Goal: Task Accomplishment & Management: Complete application form

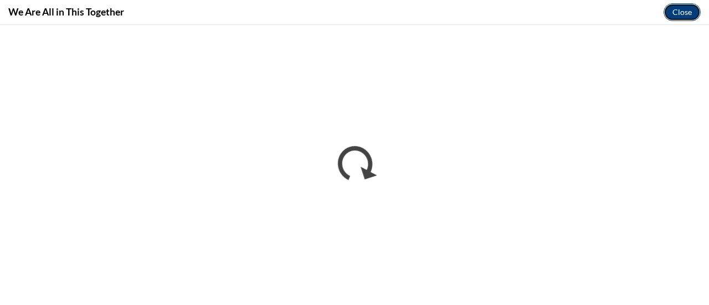
click at [678, 8] on button "Close" at bounding box center [682, 12] width 37 height 18
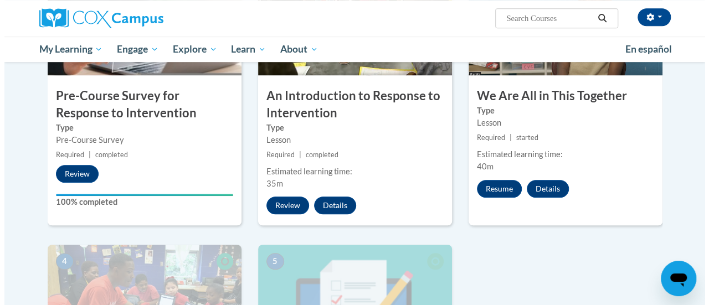
scroll to position [324, 0]
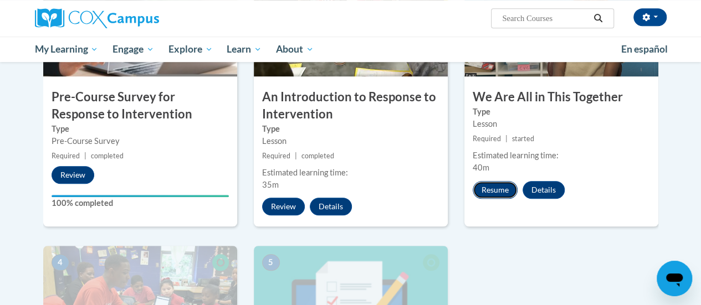
click at [498, 188] on button "Resume" at bounding box center [495, 190] width 45 height 18
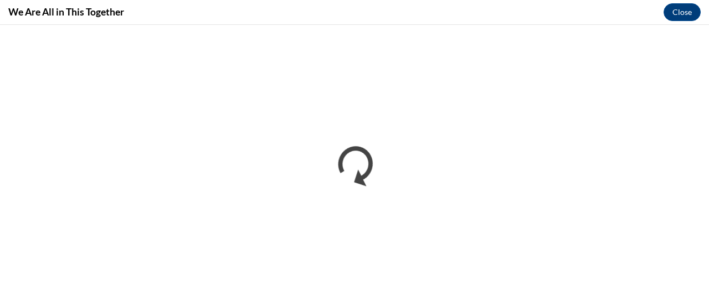
scroll to position [0, 0]
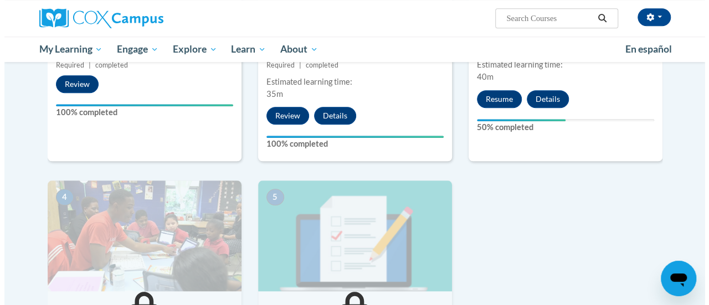
scroll to position [414, 0]
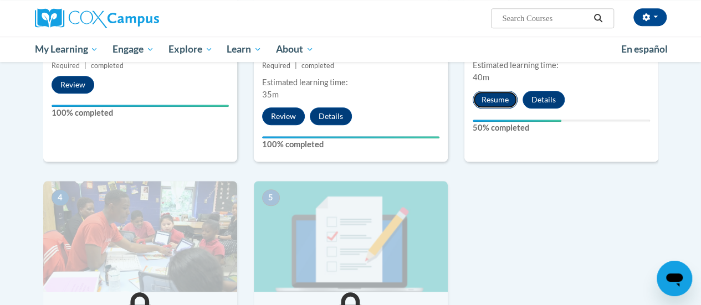
click at [499, 99] on button "Resume" at bounding box center [495, 100] width 45 height 18
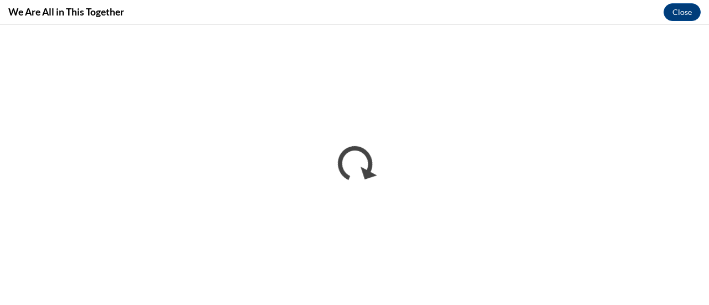
scroll to position [0, 0]
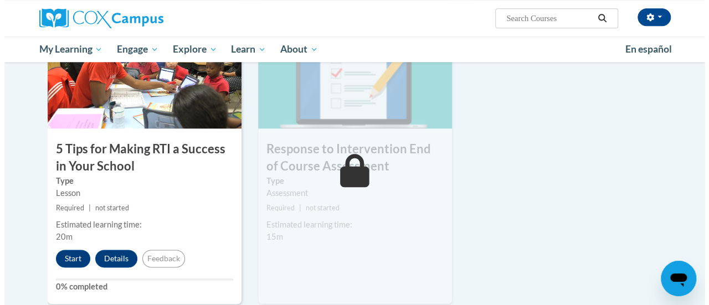
scroll to position [577, 0]
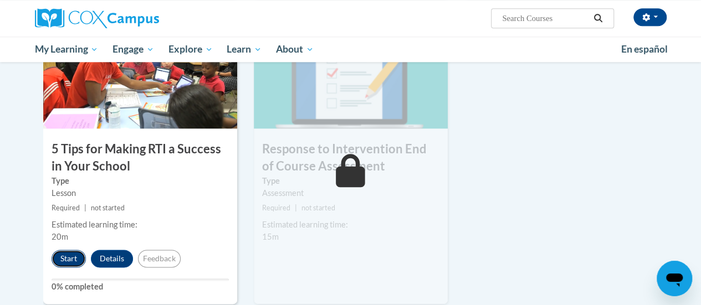
click at [72, 255] on button "Start" at bounding box center [69, 259] width 34 height 18
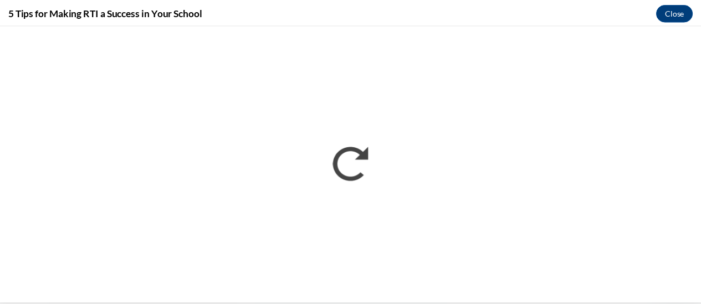
scroll to position [0, 0]
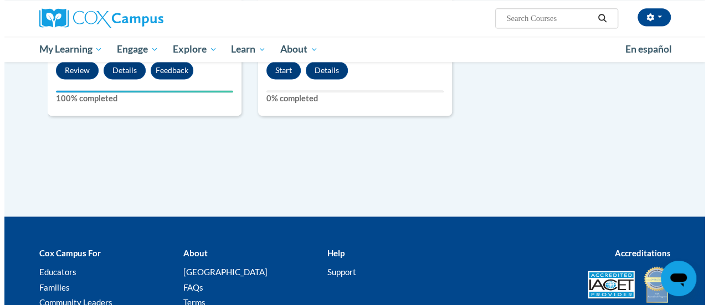
scroll to position [572, 0]
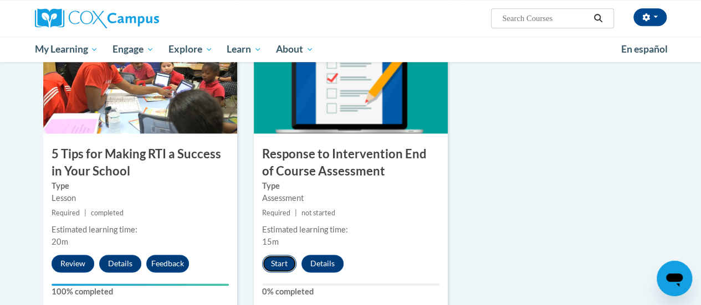
click at [273, 255] on button "Start" at bounding box center [279, 264] width 34 height 18
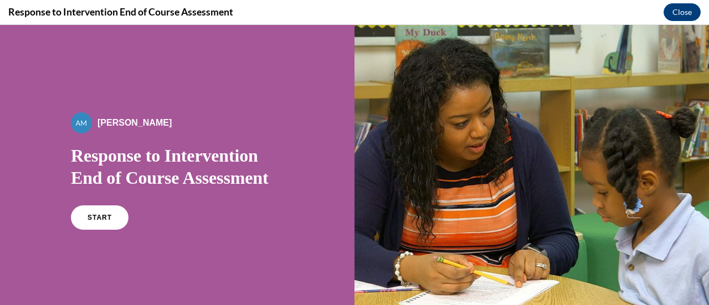
scroll to position [0, 0]
click at [97, 220] on span "START" at bounding box center [99, 218] width 25 height 8
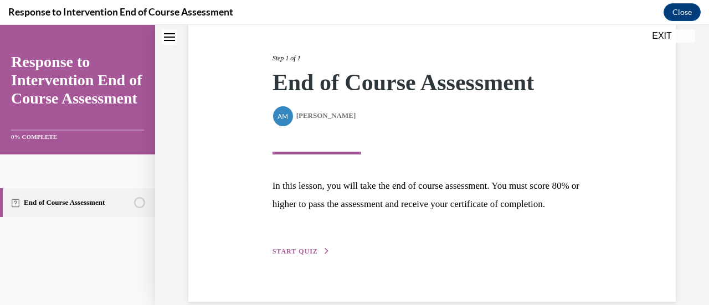
scroll to position [162, 0]
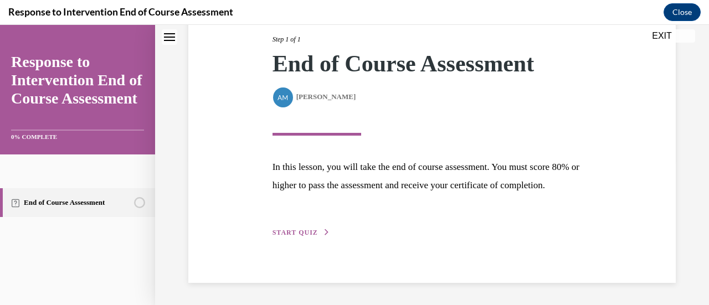
click at [328, 229] on div "Step 1 of 1 End of Course Assessment By Alexander Mackey Alexander Mackey In th…" at bounding box center [432, 124] width 336 height 230
click at [324, 229] on icon "button" at bounding box center [327, 232] width 7 height 6
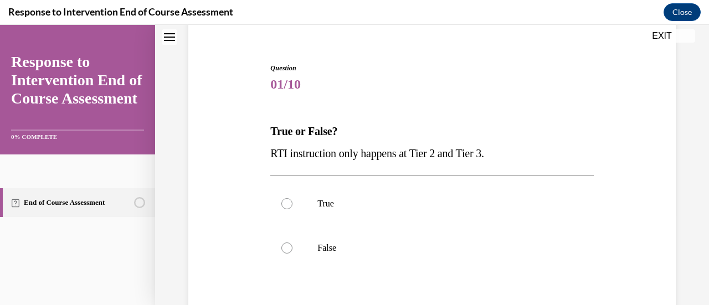
scroll to position [114, 0]
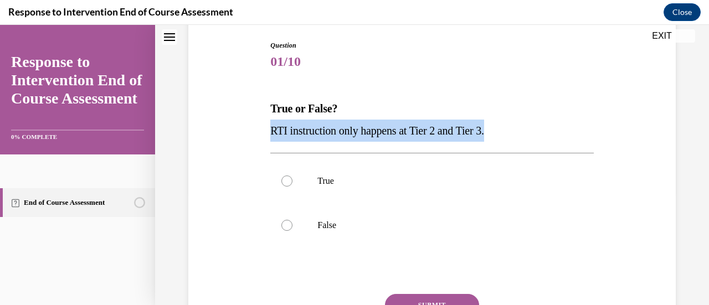
drag, startPoint x: 405, startPoint y: 138, endPoint x: 224, endPoint y: 128, distance: 182.0
click at [224, 128] on div "Question 01/10 True or False? RTI instruction only happens at Tier 2 and Tier 3…" at bounding box center [432, 196] width 493 height 378
copy span "RTI instruction only happens at Tier 2 and Tier 3."
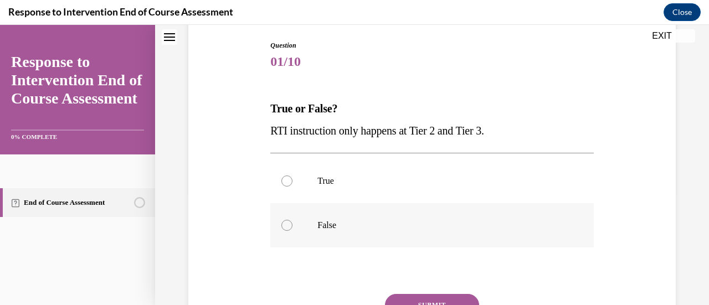
click at [300, 223] on label "False" at bounding box center [431, 225] width 323 height 44
click at [292, 223] on input "False" at bounding box center [286, 225] width 11 height 11
radio input "true"
click at [431, 296] on button "SUBMIT" at bounding box center [432, 305] width 94 height 22
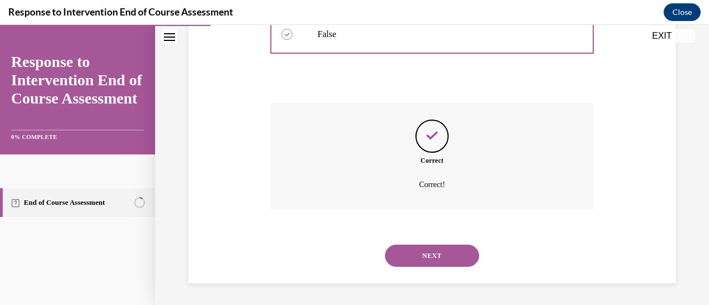
click at [444, 246] on button "NEXT" at bounding box center [432, 256] width 94 height 22
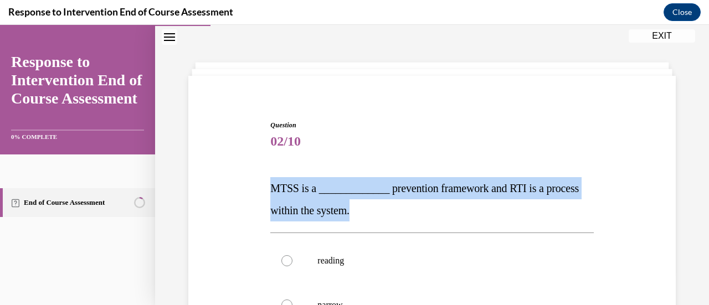
drag, startPoint x: 411, startPoint y: 216, endPoint x: 269, endPoint y: 184, distance: 145.3
click at [270, 184] on p "MTSS is a _____________ prevention framework and RTI is a process within the sy…" at bounding box center [431, 199] width 323 height 44
copy span "MTSS is a _____________ prevention framework and RTI is a process within the sy…"
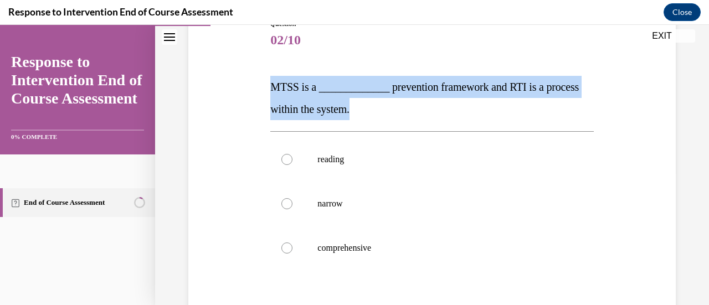
scroll to position [166, 0]
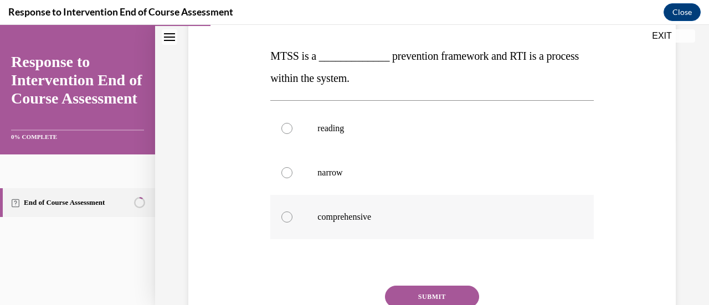
click at [343, 219] on p "comprehensive" at bounding box center [441, 217] width 248 height 11
click at [292, 219] on input "comprehensive" at bounding box center [286, 217] width 11 height 11
radio input "true"
click at [432, 286] on button "SUBMIT" at bounding box center [432, 297] width 94 height 22
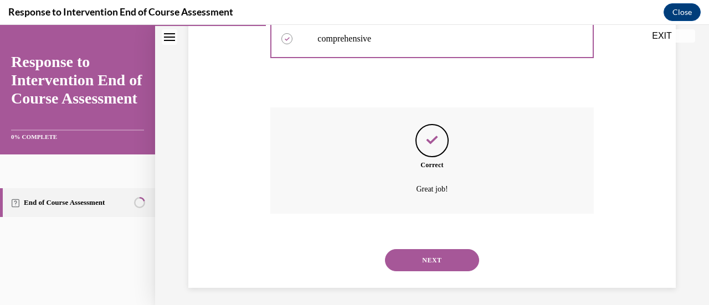
click at [435, 263] on button "NEXT" at bounding box center [432, 260] width 94 height 22
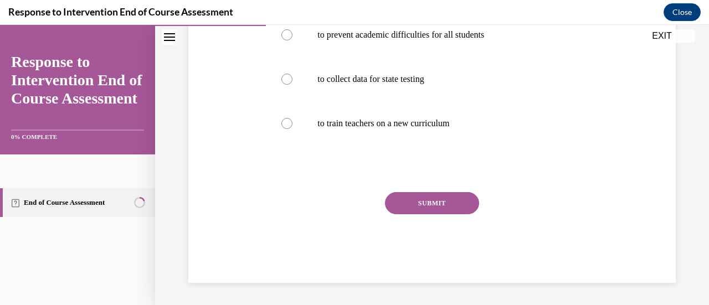
scroll to position [34, 0]
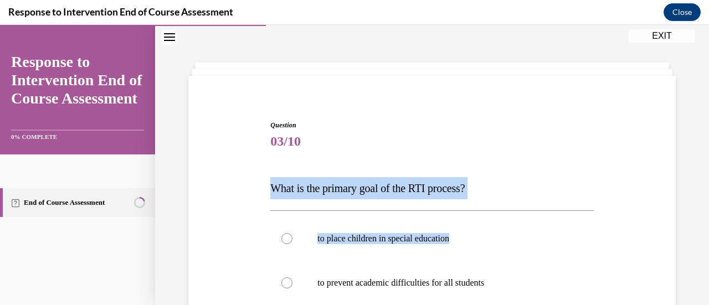
drag, startPoint x: 484, startPoint y: 200, endPoint x: 243, endPoint y: 183, distance: 241.0
click at [243, 183] on div "Question 03/10 What is the primary goal of the RTI process? to place children i…" at bounding box center [432, 309] width 493 height 444
click at [507, 234] on p "to place children in special education" at bounding box center [441, 238] width 248 height 11
click at [292, 234] on input "to place children in special education" at bounding box center [286, 238] width 11 height 11
radio input "true"
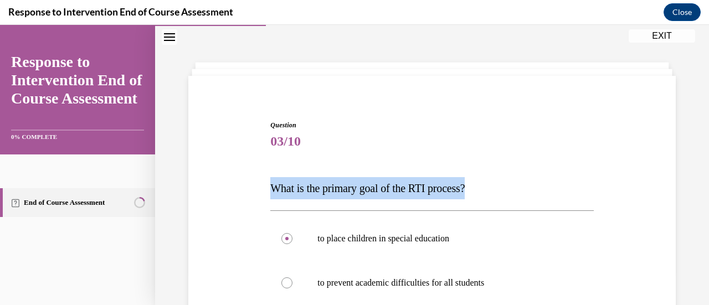
drag, startPoint x: 484, startPoint y: 193, endPoint x: 236, endPoint y: 174, distance: 248.9
click at [236, 174] on div "Question 03/10 What is the primary goal of the RTI process? to place children i…" at bounding box center [432, 309] width 493 height 444
copy span "What is the primary goal of the RTI process?"
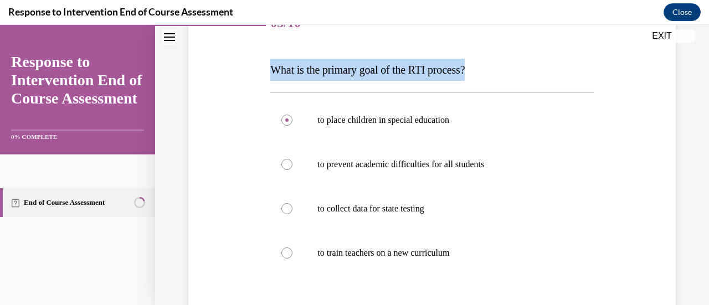
scroll to position [156, 0]
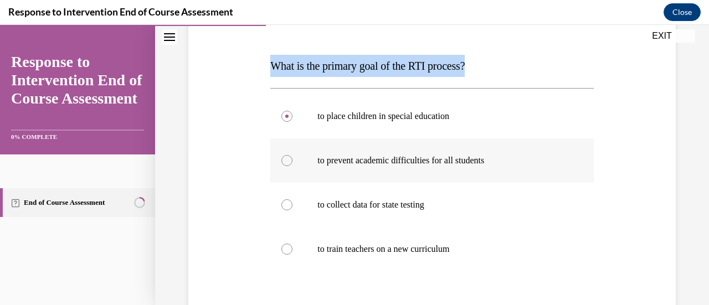
click at [477, 158] on p "to prevent academic difficulties for all students" at bounding box center [441, 160] width 248 height 11
click at [292, 158] on input "to prevent academic difficulties for all students" at bounding box center [286, 160] width 11 height 11
radio input "true"
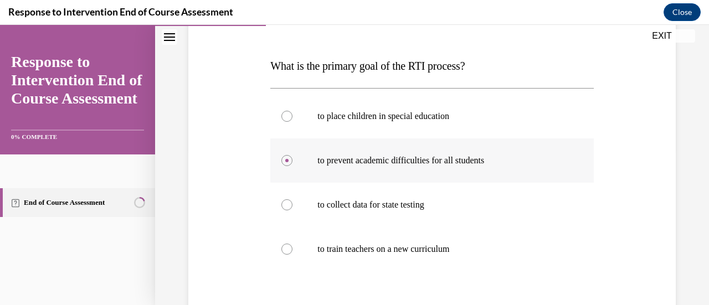
scroll to position [248, 0]
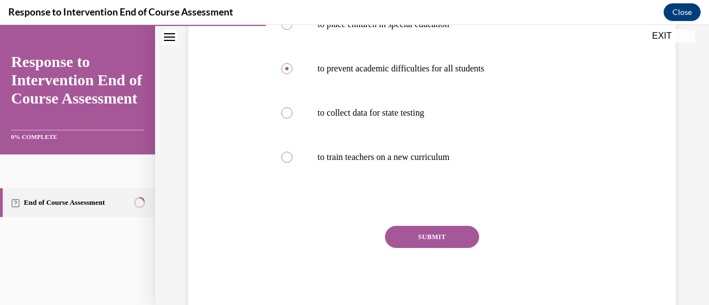
click at [435, 234] on button "SUBMIT" at bounding box center [432, 237] width 94 height 22
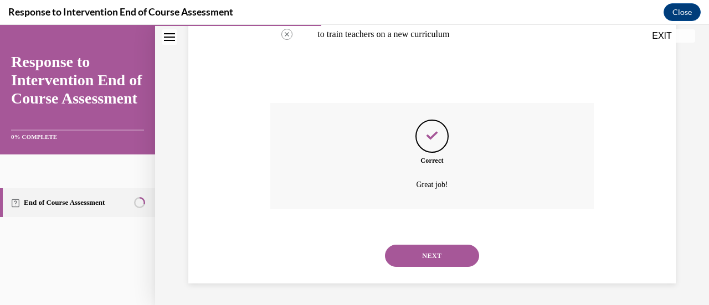
click at [455, 258] on button "NEXT" at bounding box center [432, 256] width 94 height 22
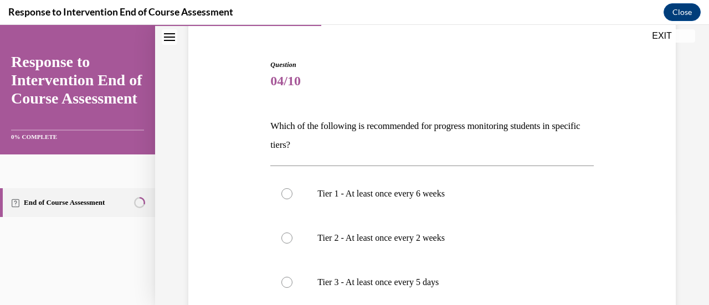
scroll to position [101, 0]
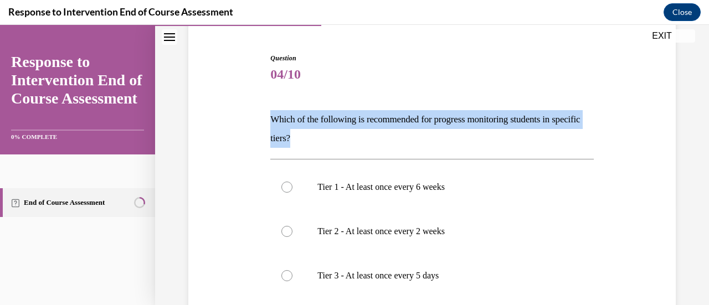
drag, startPoint x: 343, startPoint y: 130, endPoint x: 261, endPoint y: 122, distance: 82.9
click at [261, 122] on div "Question 04/10 Which of the following is recommended for progress monitoring st…" at bounding box center [432, 250] width 493 height 460
copy p "Which of the following is recommended for progress monitoring students in speci…"
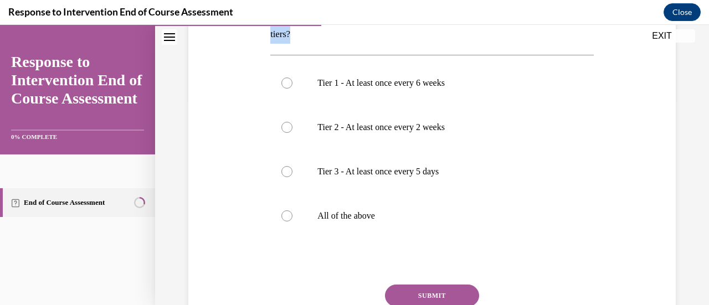
scroll to position [205, 0]
click at [312, 214] on label "All of the above" at bounding box center [431, 216] width 323 height 44
click at [292, 214] on input "All of the above" at bounding box center [286, 216] width 11 height 11
radio input "true"
click at [450, 285] on button "SUBMIT" at bounding box center [432, 296] width 94 height 22
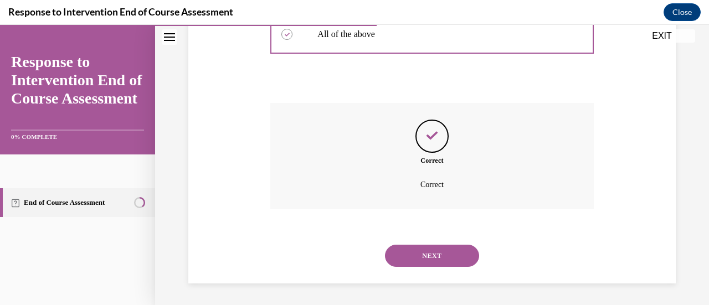
click at [445, 248] on button "NEXT" at bounding box center [432, 256] width 94 height 22
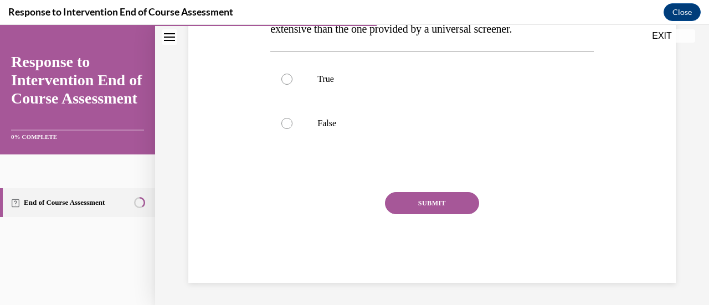
scroll to position [34, 0]
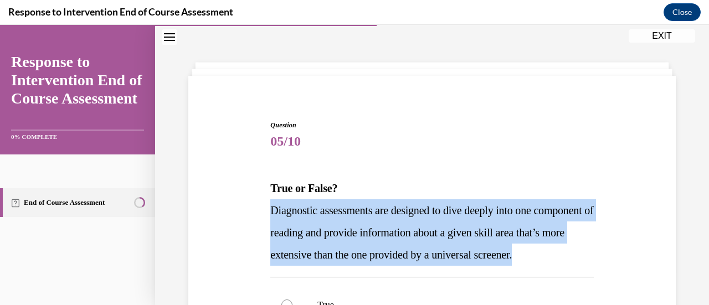
drag, startPoint x: 356, startPoint y: 269, endPoint x: 268, endPoint y: 215, distance: 102.9
click at [268, 215] on div "Question 05/10 True or False? Diagnostic assessments are designed to dive deepl…" at bounding box center [432, 306] width 328 height 405
copy span "Diagnostic assessments are designed to dive deeply into one component of readin…"
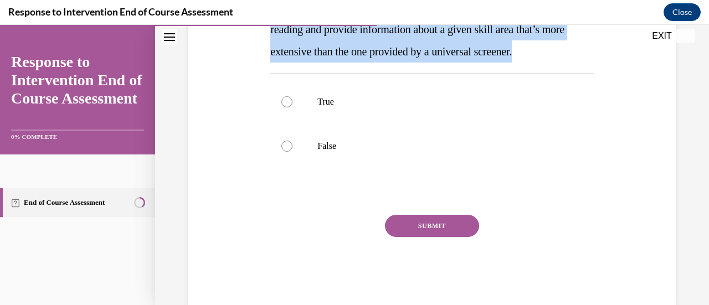
scroll to position [248, 0]
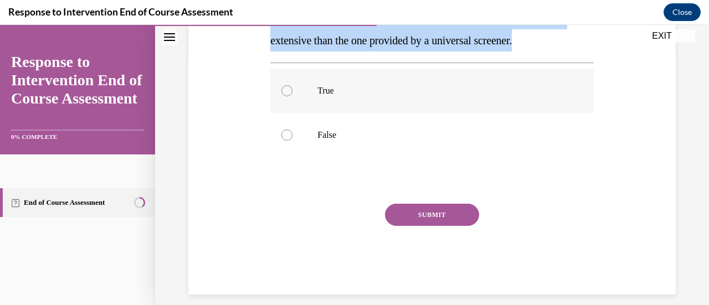
click at [333, 113] on label "True" at bounding box center [431, 91] width 323 height 44
click at [292, 96] on input "True" at bounding box center [286, 90] width 11 height 11
radio input "true"
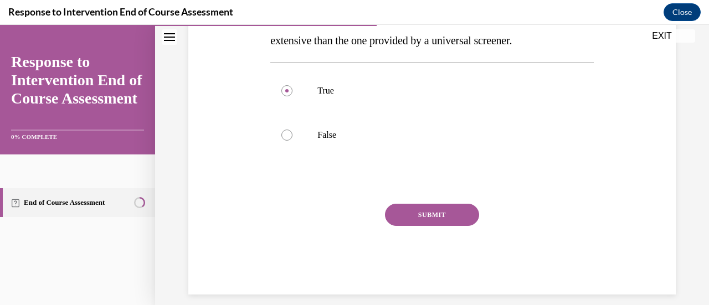
click at [419, 226] on button "SUBMIT" at bounding box center [432, 215] width 94 height 22
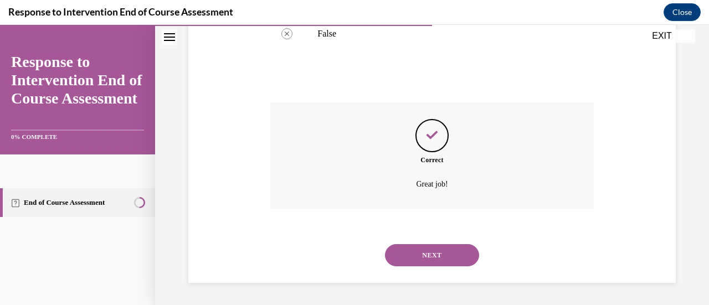
click at [431, 249] on button "NEXT" at bounding box center [432, 255] width 94 height 22
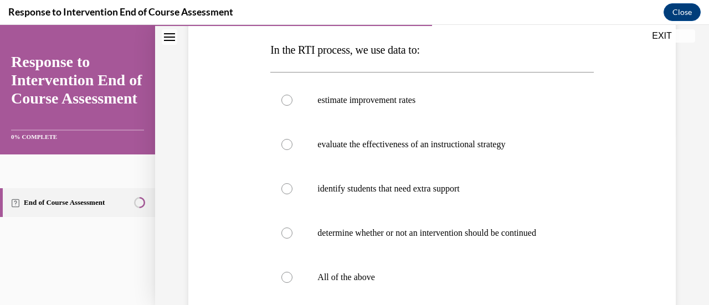
scroll to position [179, 0]
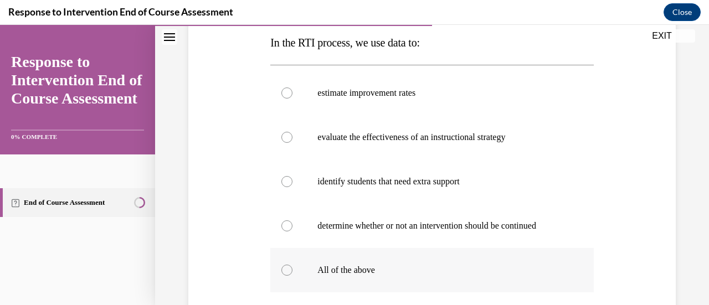
click at [358, 262] on label "All of the above" at bounding box center [431, 270] width 323 height 44
click at [292, 265] on input "All of the above" at bounding box center [286, 270] width 11 height 11
radio input "true"
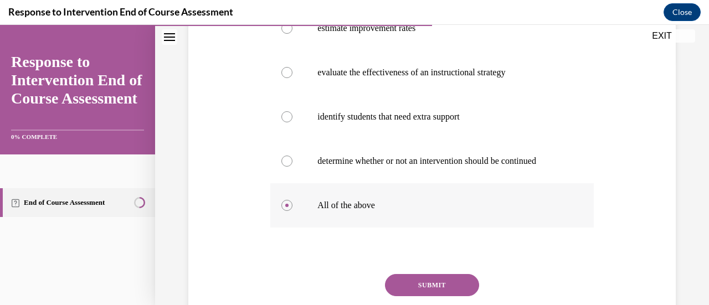
scroll to position [292, 0]
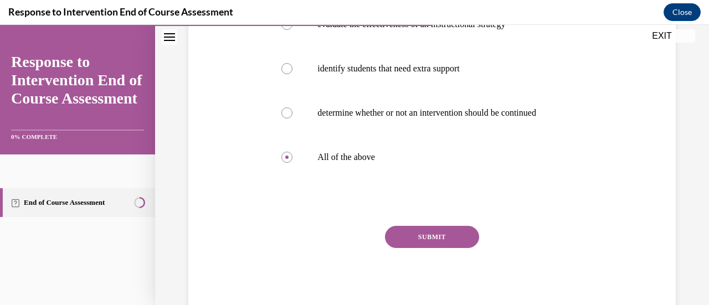
click at [448, 242] on button "SUBMIT" at bounding box center [432, 237] width 94 height 22
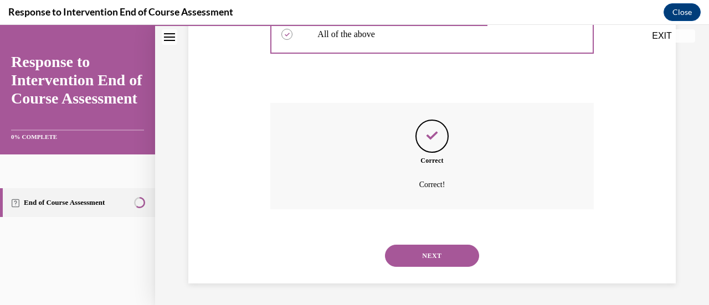
click at [444, 248] on button "NEXT" at bounding box center [432, 256] width 94 height 22
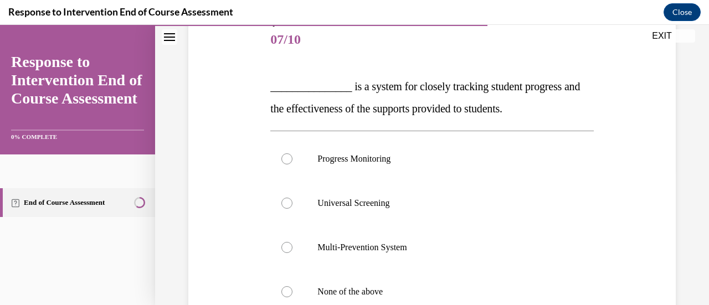
scroll to position [138, 0]
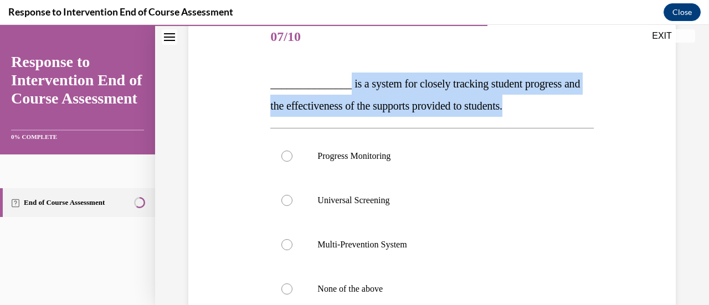
drag, startPoint x: 550, startPoint y: 109, endPoint x: 341, endPoint y: 70, distance: 211.9
click at [341, 70] on div "Question 07/10 _______________ is a system for closely tracking student progres…" at bounding box center [431, 232] width 323 height 433
copy span "is a system for closely tracking student progress and the effectiveness of the …"
click at [372, 155] on p "Progress Monitoring" at bounding box center [441, 156] width 248 height 11
click at [292, 155] on input "Progress Monitoring" at bounding box center [286, 156] width 11 height 11
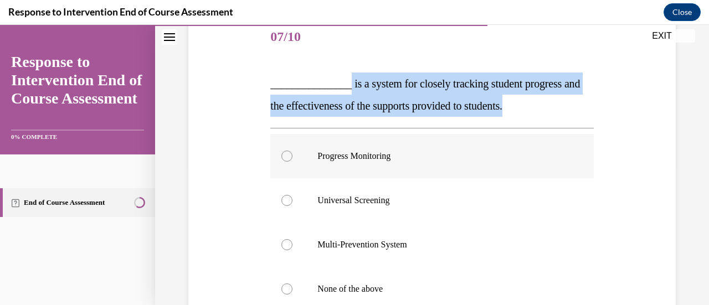
radio input "true"
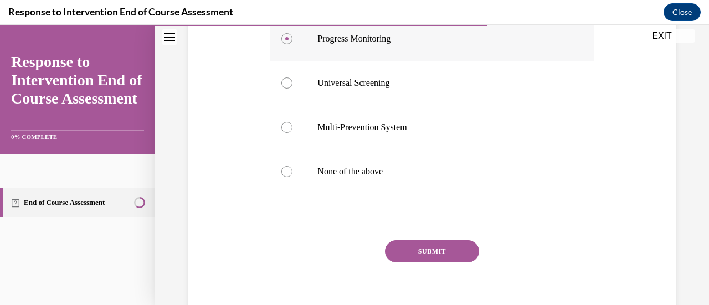
scroll to position [270, 0]
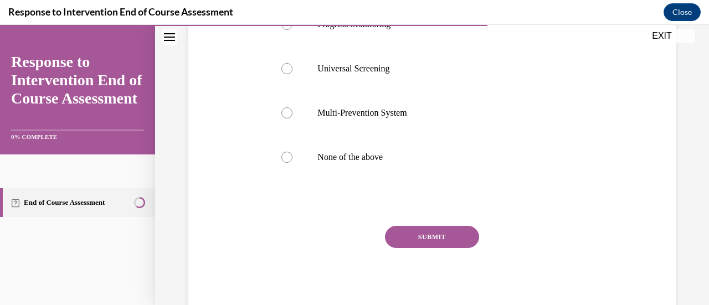
click at [430, 236] on button "SUBMIT" at bounding box center [432, 237] width 94 height 22
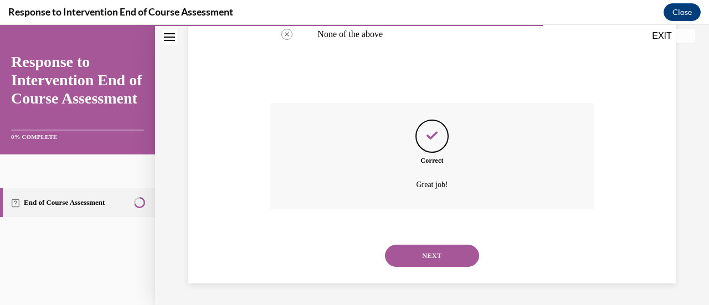
click at [429, 255] on button "NEXT" at bounding box center [432, 256] width 94 height 22
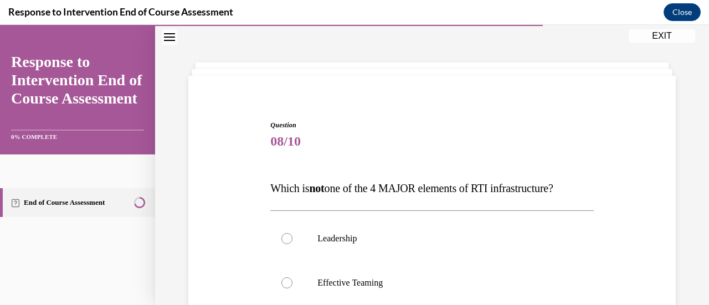
drag, startPoint x: 583, startPoint y: 190, endPoint x: 260, endPoint y: 163, distance: 324.6
copy span "Which is not one of the 4 MAJOR elements of RTI infrastructure?"
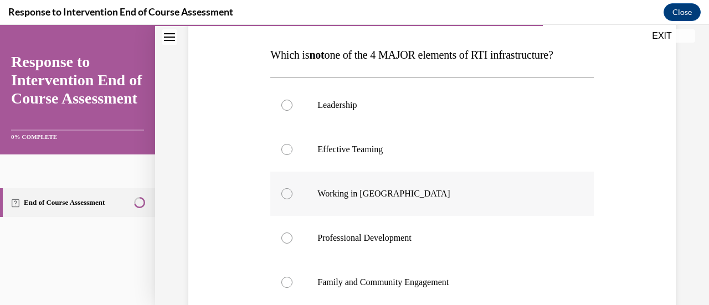
click at [370, 201] on label "Working in Silos" at bounding box center [431, 194] width 323 height 44
click at [292, 199] on input "Working in Silos" at bounding box center [286, 193] width 11 height 11
radio input "true"
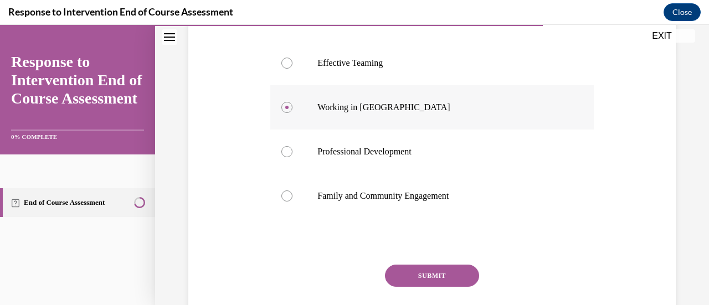
scroll to position [292, 0]
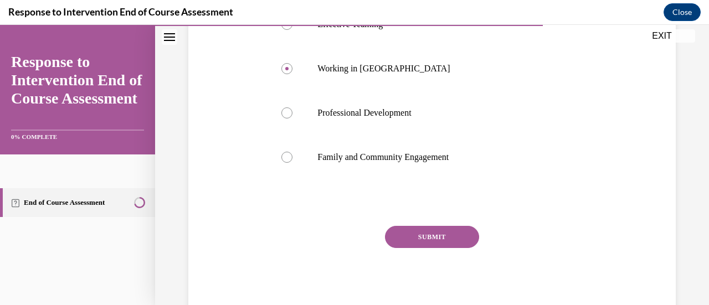
click at [440, 226] on button "SUBMIT" at bounding box center [432, 237] width 94 height 22
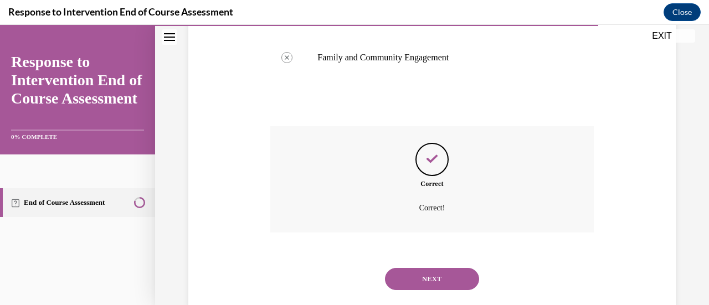
scroll to position [415, 0]
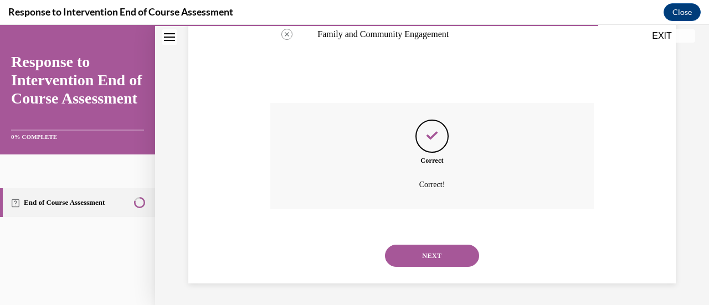
click at [446, 267] on div "NEXT" at bounding box center [431, 256] width 323 height 44
click at [451, 261] on button "NEXT" at bounding box center [432, 256] width 94 height 22
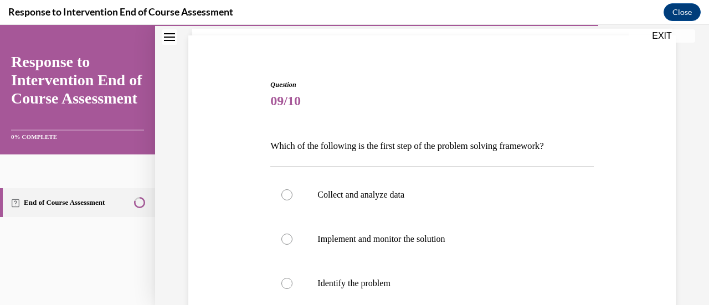
scroll to position [77, 0]
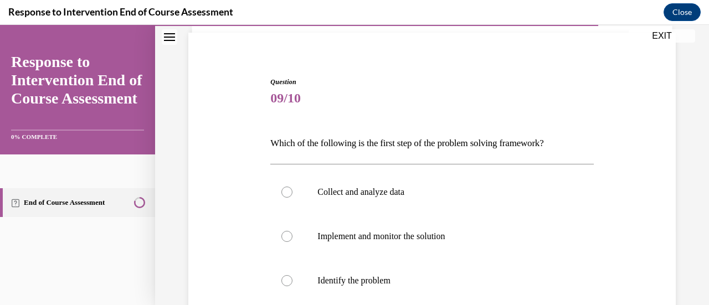
drag, startPoint x: 568, startPoint y: 135, endPoint x: 305, endPoint y: 134, distance: 263.1
drag, startPoint x: 305, startPoint y: 134, endPoint x: 589, endPoint y: 160, distance: 285.4
click at [589, 160] on div "Question 09/10 Which of the following is the first step of the problem solving …" at bounding box center [432, 286] width 493 height 485
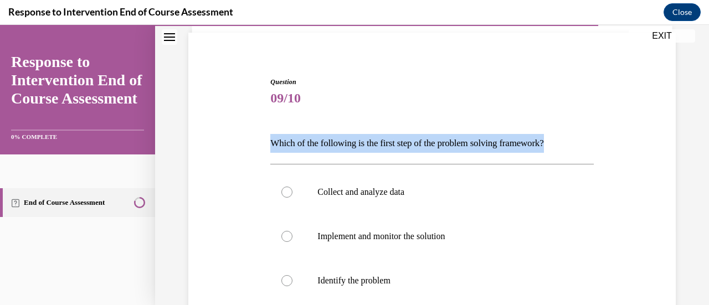
drag, startPoint x: 576, startPoint y: 150, endPoint x: 245, endPoint y: 147, distance: 331.3
click at [245, 147] on div "Question 09/10 Which of the following is the first step of the problem solving …" at bounding box center [432, 286] width 493 height 485
copy p "Which of the following is the first step of the problem solving framework?"
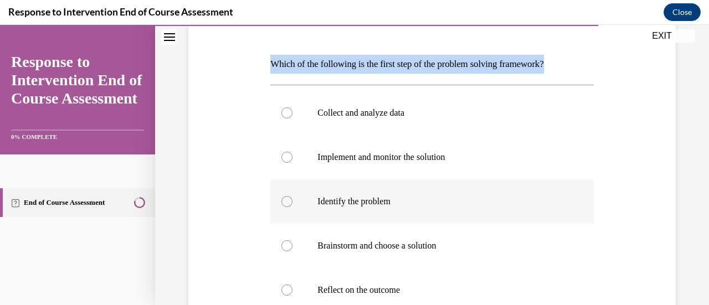
click at [381, 203] on p "Identify the problem" at bounding box center [441, 201] width 248 height 11
click at [292, 203] on input "Identify the problem" at bounding box center [286, 201] width 11 height 11
radio input "true"
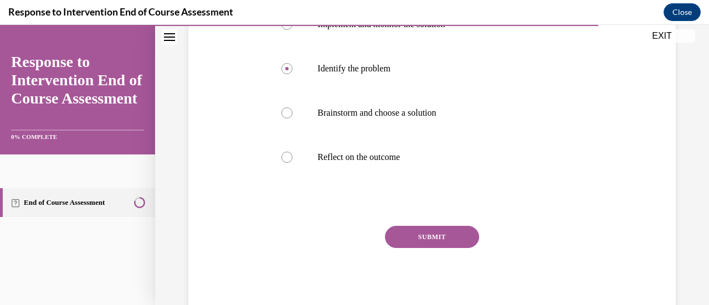
click at [429, 236] on button "SUBMIT" at bounding box center [432, 237] width 94 height 22
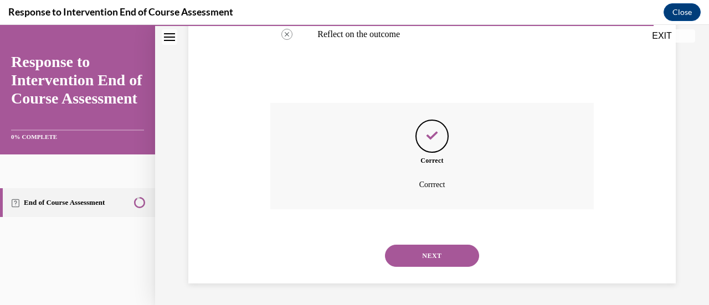
click at [437, 255] on button "NEXT" at bounding box center [432, 256] width 94 height 22
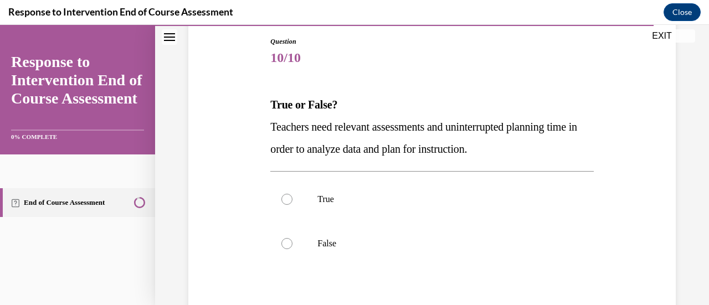
scroll to position [127, 0]
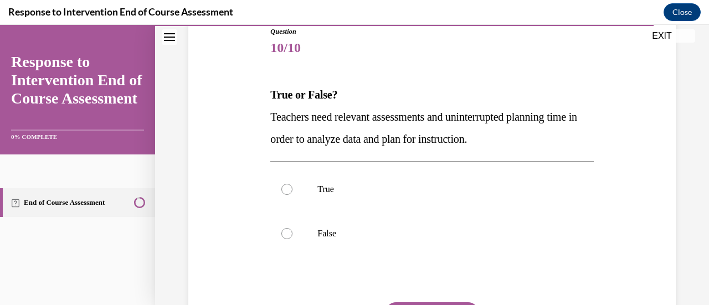
drag, startPoint x: 525, startPoint y: 147, endPoint x: 260, endPoint y: 120, distance: 266.1
click at [260, 120] on div "Question 10/10 True or False? Teachers need relevant assessments and uninterrup…" at bounding box center [432, 193] width 493 height 400
copy span "Teachers need relevant assessments and uninterrupted planning time in order to …"
click at [306, 182] on label "True" at bounding box center [431, 189] width 323 height 44
click at [292, 184] on input "True" at bounding box center [286, 189] width 11 height 11
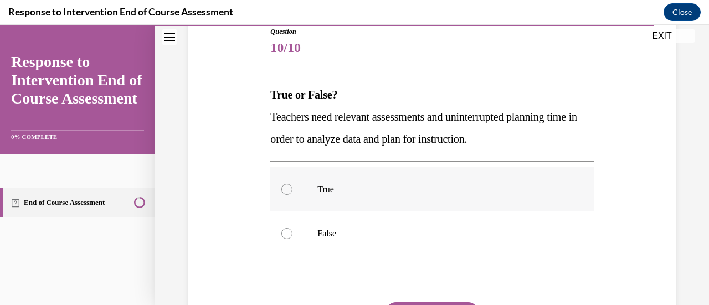
radio input "true"
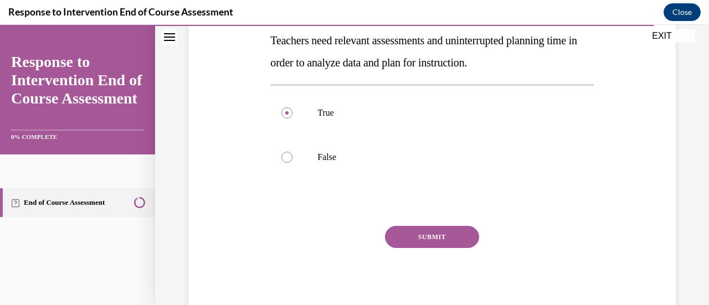
click at [431, 245] on button "SUBMIT" at bounding box center [432, 237] width 94 height 22
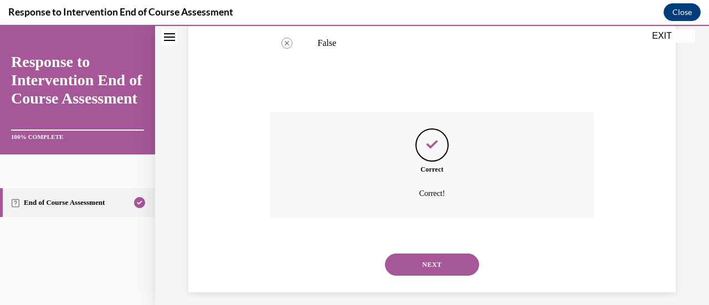
scroll to position [327, 0]
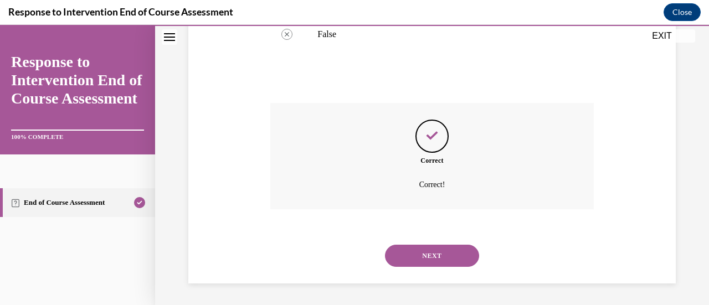
click at [443, 261] on button "NEXT" at bounding box center [432, 256] width 94 height 22
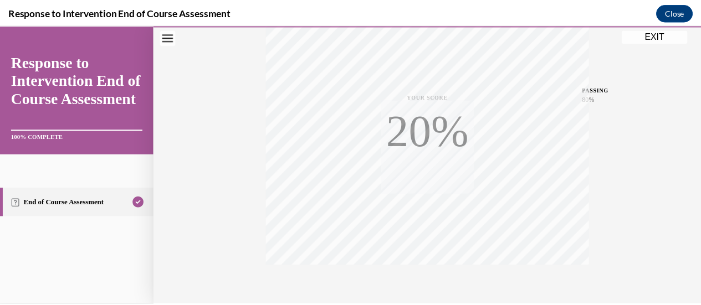
scroll to position [228, 0]
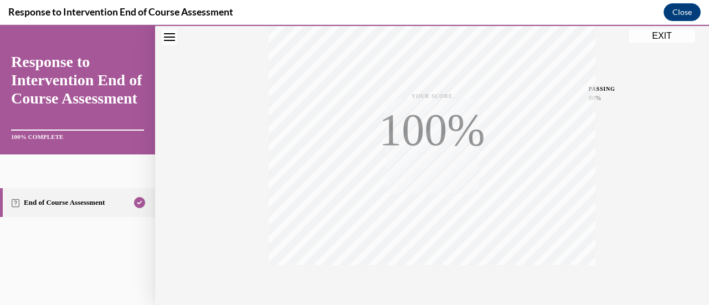
click at [682, 42] on button "EXIT" at bounding box center [662, 35] width 66 height 13
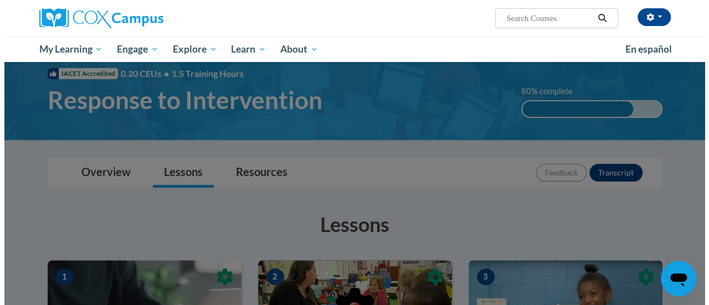
scroll to position [0, 0]
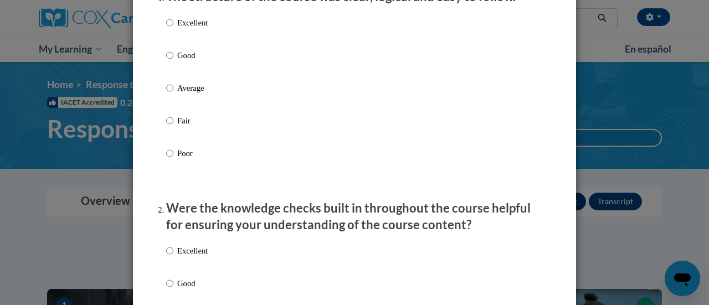
click at [191, 29] on p "Excellent" at bounding box center [192, 23] width 30 height 12
click at [173, 29] on input "Excellent" at bounding box center [169, 23] width 7 height 12
radio input "true"
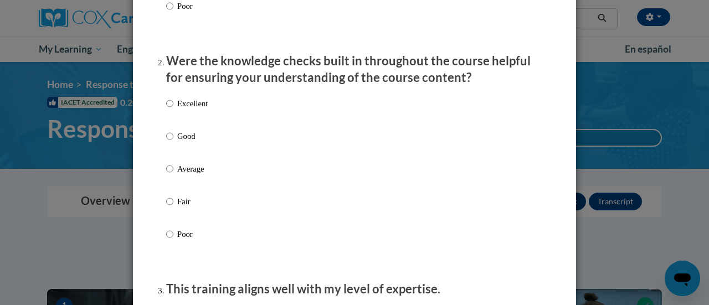
click at [194, 110] on p "Excellent" at bounding box center [192, 103] width 30 height 12
click at [173, 110] on input "Excellent" at bounding box center [169, 103] width 7 height 12
radio input "true"
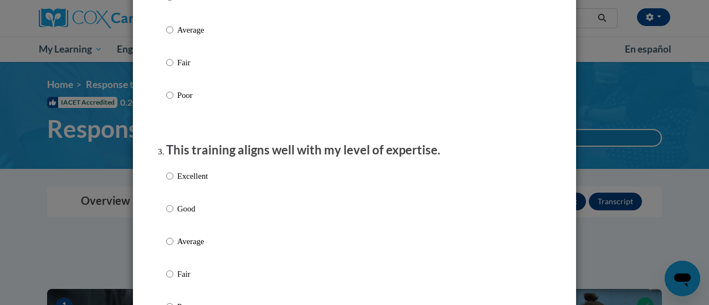
click at [197, 182] on p "Excellent" at bounding box center [192, 176] width 30 height 12
click at [173, 182] on input "Excellent" at bounding box center [169, 176] width 7 height 12
radio input "true"
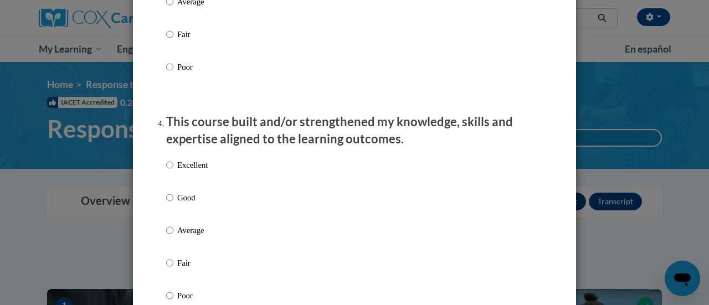
click at [192, 171] on p "Excellent" at bounding box center [192, 165] width 30 height 12
click at [173, 171] on input "Excellent" at bounding box center [169, 165] width 7 height 12
radio input "true"
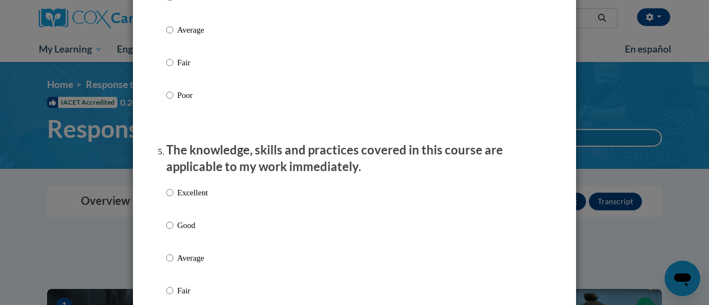
click at [194, 199] on p "Excellent" at bounding box center [192, 193] width 30 height 12
click at [173, 199] on input "Excellent" at bounding box center [169, 193] width 7 height 12
radio input "true"
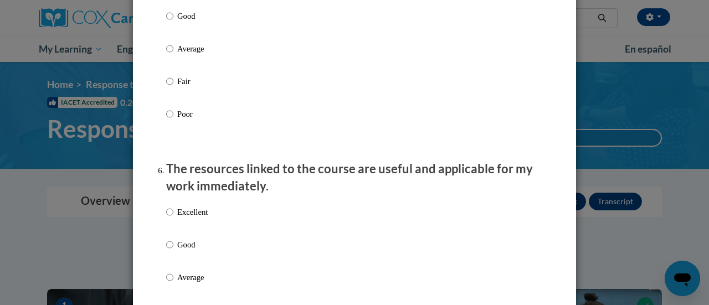
click at [195, 218] on p "Excellent" at bounding box center [192, 212] width 30 height 12
click at [173, 218] on input "Excellent" at bounding box center [169, 212] width 7 height 12
radio input "true"
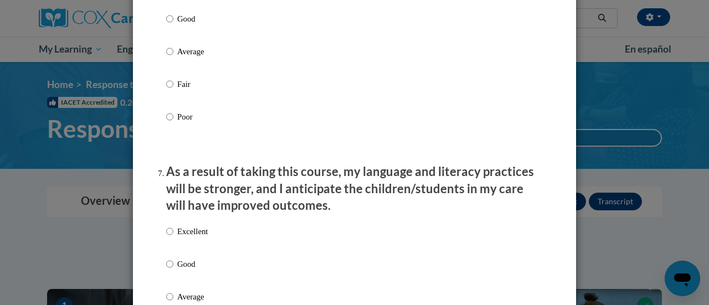
click at [201, 238] on p "Excellent" at bounding box center [192, 231] width 30 height 12
click at [173, 238] on input "Excellent" at bounding box center [169, 231] width 7 height 12
radio input "true"
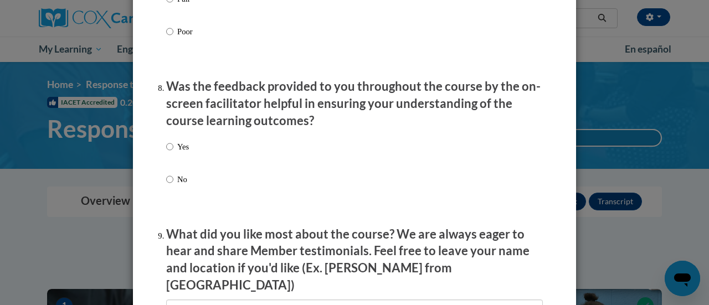
scroll to position [1716, 0]
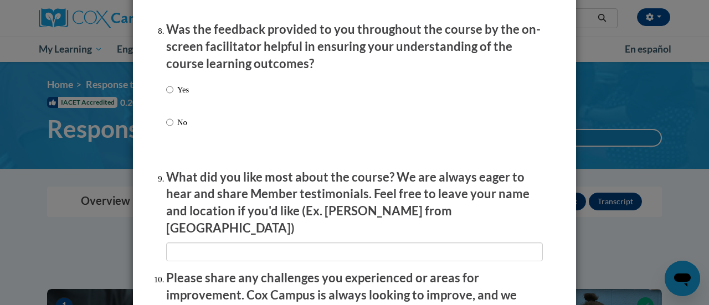
click at [179, 129] on p "No" at bounding box center [183, 122] width 12 height 12
click at [173, 129] on input "No" at bounding box center [169, 122] width 7 height 12
radio input "true"
click at [184, 107] on label "Yes" at bounding box center [177, 99] width 23 height 30
click at [173, 96] on input "Yes" at bounding box center [169, 90] width 7 height 12
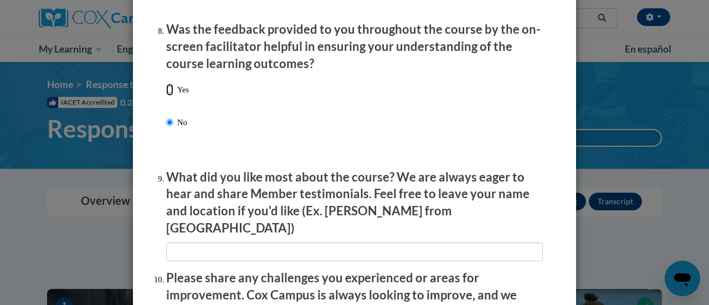
radio input "true"
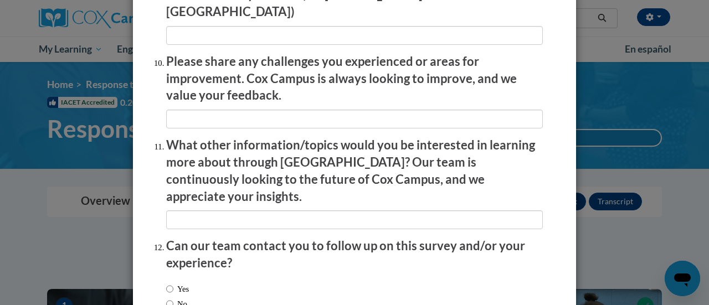
scroll to position [1998, 0]
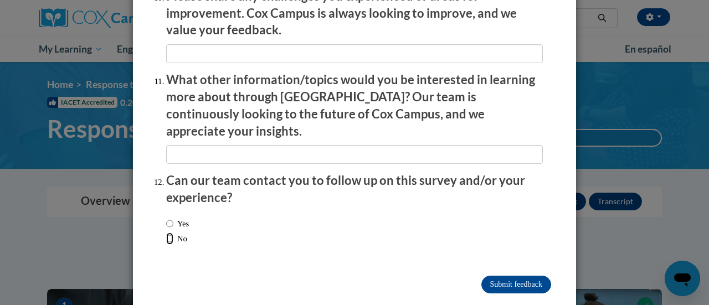
click at [166, 233] on input "No" at bounding box center [169, 239] width 7 height 12
radio input "true"
click at [502, 276] on input "Submit feedback" at bounding box center [516, 285] width 70 height 18
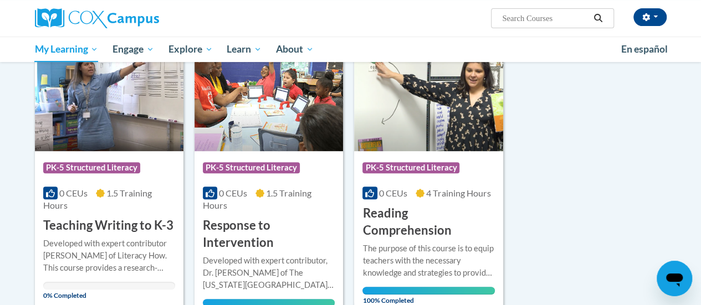
scroll to position [161, 0]
